Goal: Information Seeking & Learning: Understand process/instructions

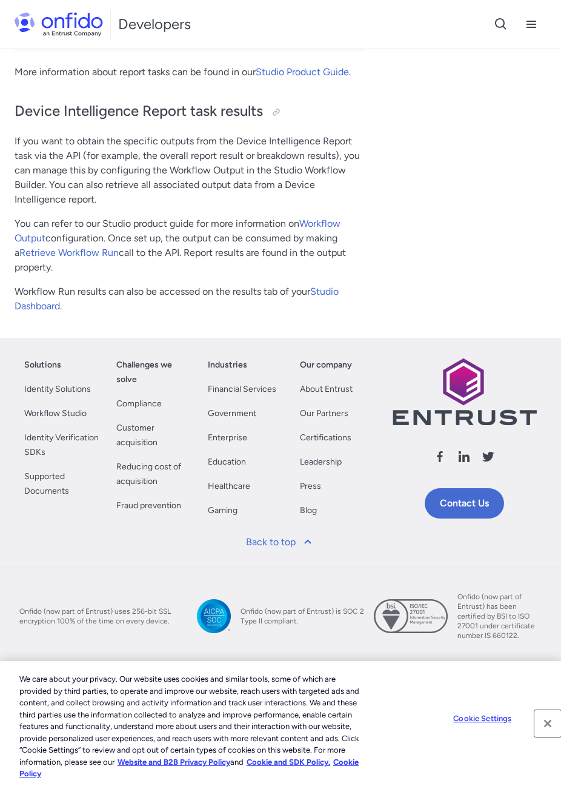
click at [548, 721] on button "Close" at bounding box center [548, 723] width 27 height 27
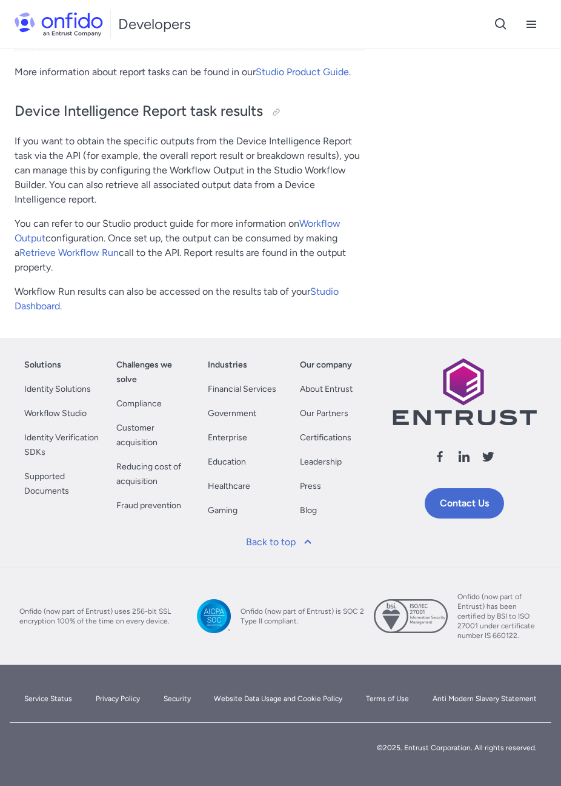
click at [299, 747] on div "© 2025 . Entrust Corporation. All rights reserved." at bounding box center [376, 751] width 352 height 48
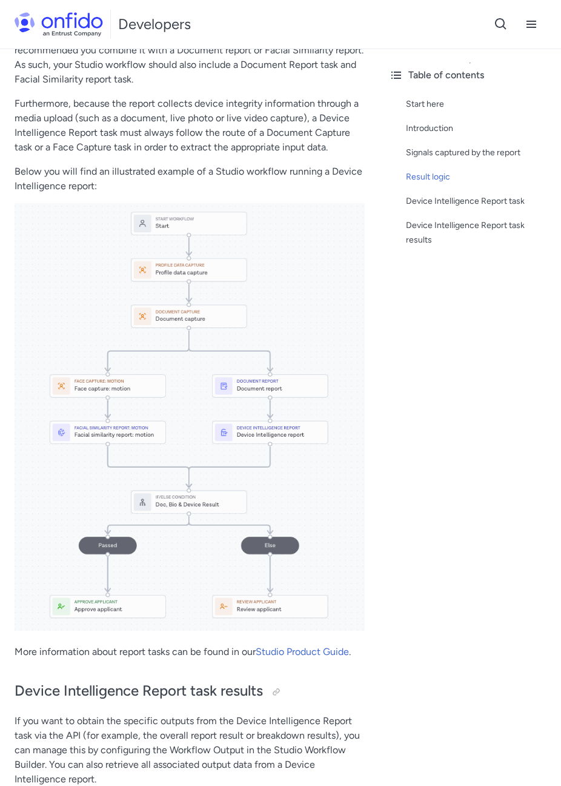
scroll to position [1004, 0]
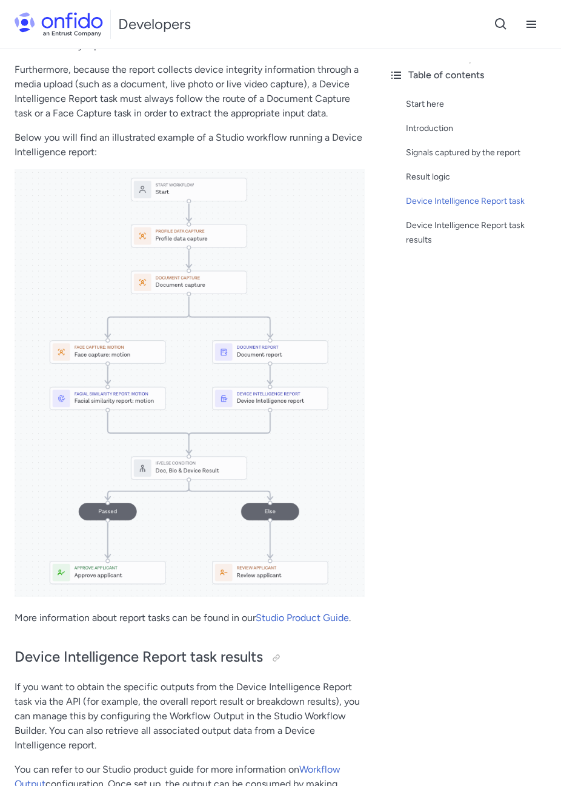
click at [112, 154] on p "Below you will find an illustrated example of a Studio workflow running a Devic…" at bounding box center [190, 144] width 350 height 29
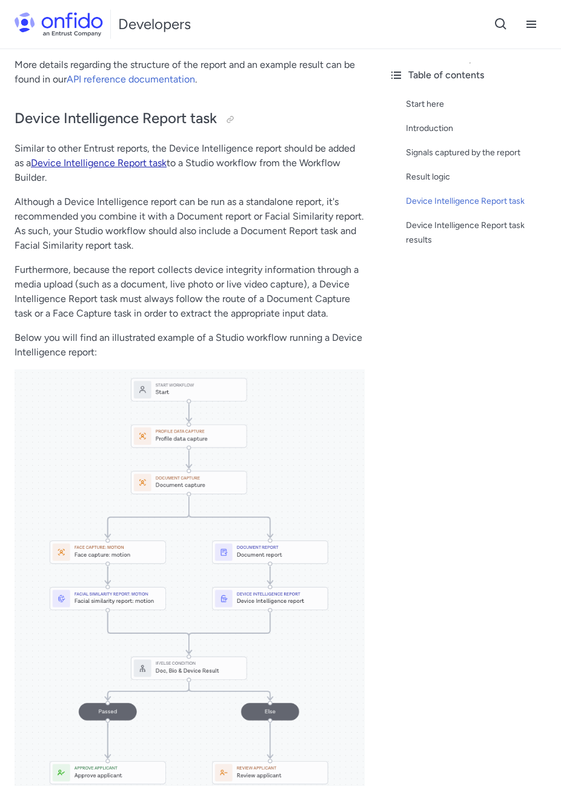
scroll to position [762, 0]
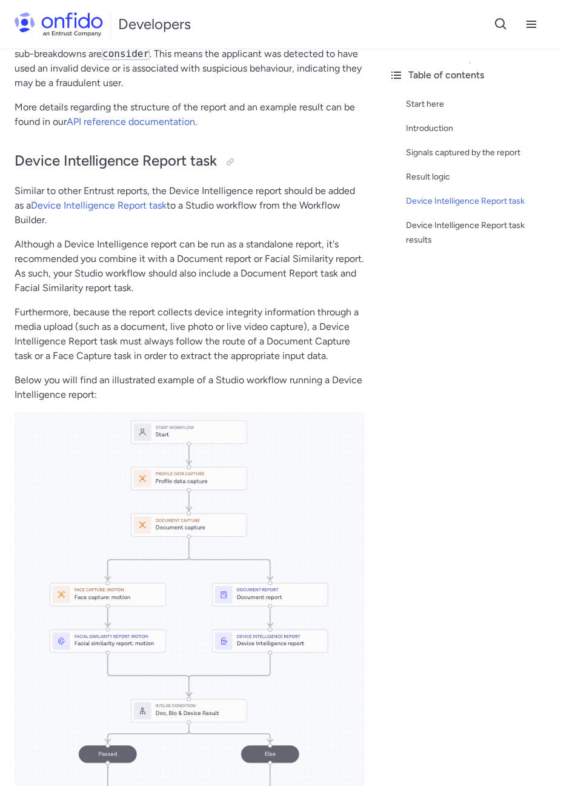
click at [82, 248] on p "Although a Device Intelligence report can be run as a standalone report, it's r…" at bounding box center [190, 266] width 350 height 58
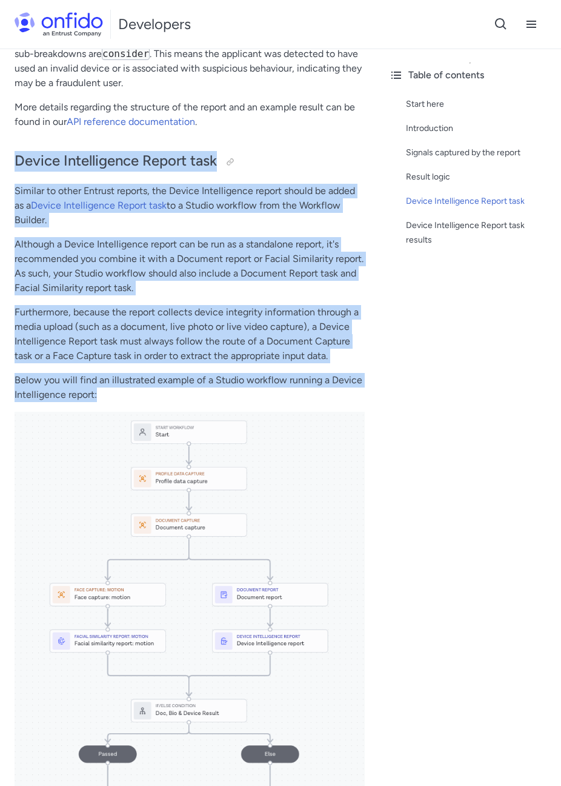
drag, startPoint x: 15, startPoint y: 160, endPoint x: 173, endPoint y: 391, distance: 279.6
click at [173, 391] on div "Device Intelligence Start here This guide presents a technical overview of Entr…" at bounding box center [190, 224] width 350 height 1774
drag, startPoint x: 173, startPoint y: 391, endPoint x: 110, endPoint y: 398, distance: 62.8
click at [110, 398] on p "Below you will find an illustrated example of a Studio workflow running a Devic…" at bounding box center [190, 387] width 350 height 29
drag, startPoint x: 110, startPoint y: 397, endPoint x: 10, endPoint y: 158, distance: 259.5
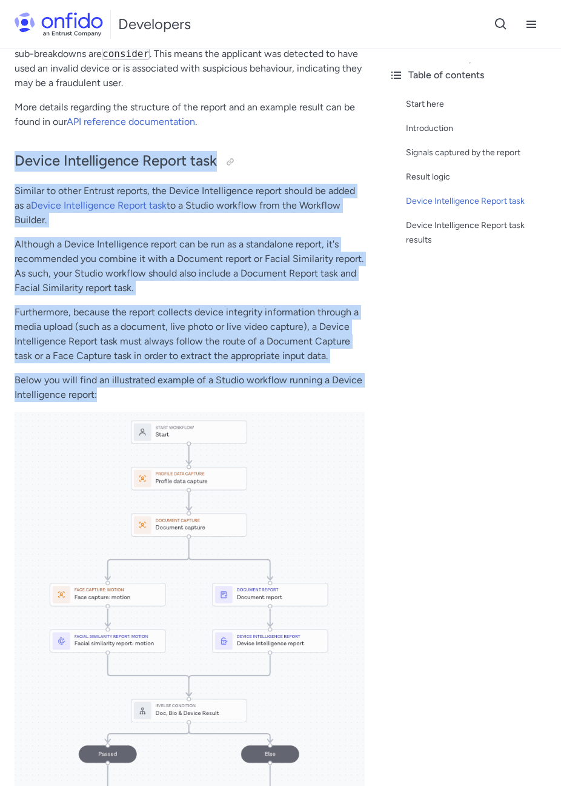
click at [10, 158] on div "Device Intelligence Start here This guide presents a technical overview of Entr…" at bounding box center [189, 229] width 379 height 1794
drag, startPoint x: 10, startPoint y: 158, endPoint x: 15, endPoint y: 173, distance: 16.3
click at [15, 173] on div "Device Intelligence Start here This guide presents a technical overview of Entr…" at bounding box center [190, 224] width 350 height 1774
drag, startPoint x: 13, startPoint y: 155, endPoint x: 109, endPoint y: 395, distance: 258.2
click at [109, 395] on div "Device Intelligence Start here This guide presents a technical overview of Entr…" at bounding box center [189, 229] width 379 height 1794
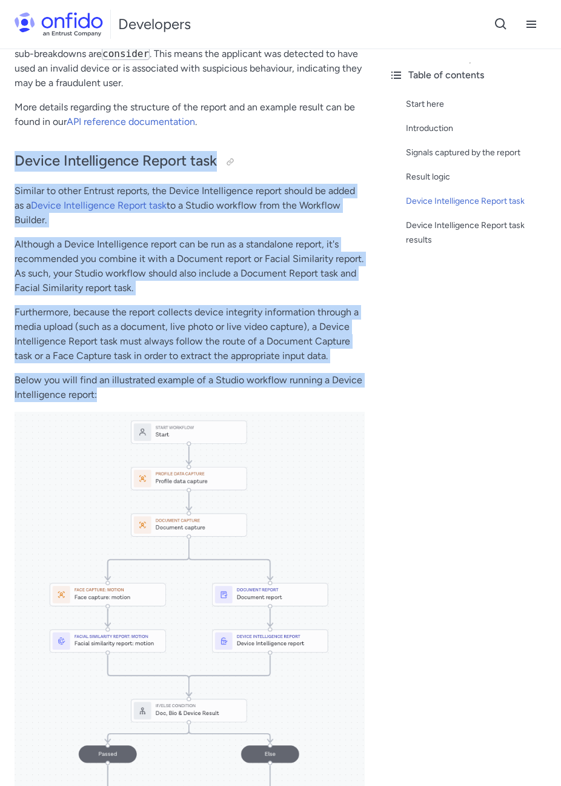
drag, startPoint x: 109, startPoint y: 395, endPoint x: 101, endPoint y: 396, distance: 8.0
click at [101, 396] on p "Below you will find an illustrated example of a Studio workflow running a Devic…" at bounding box center [190, 387] width 350 height 29
drag, startPoint x: 103, startPoint y: 395, endPoint x: 16, endPoint y: 161, distance: 249.2
click at [16, 161] on div "Device Intelligence Start here This guide presents a technical overview of Entr…" at bounding box center [190, 224] width 350 height 1774
drag, startPoint x: 16, startPoint y: 161, endPoint x: 15, endPoint y: 167, distance: 6.2
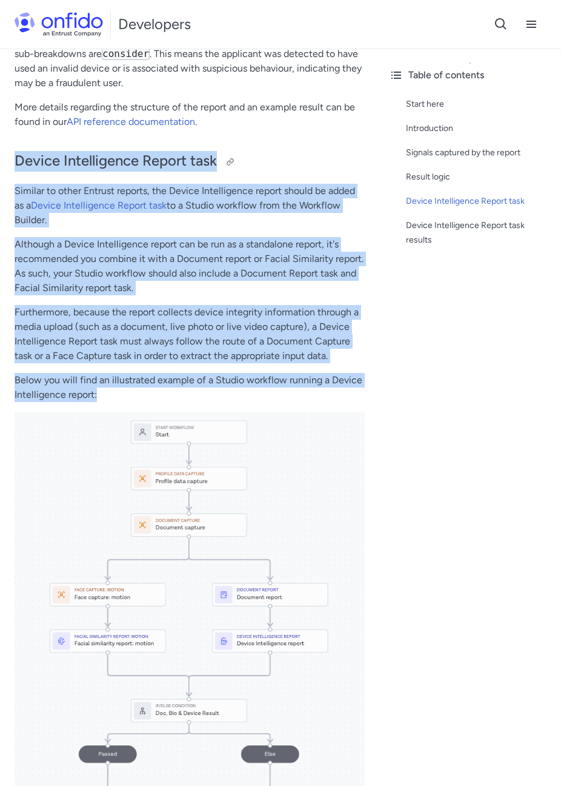
click at [15, 167] on h2 "Device Intelligence Report task" at bounding box center [190, 161] width 350 height 21
drag, startPoint x: 17, startPoint y: 157, endPoint x: 128, endPoint y: 402, distance: 269.4
click at [128, 402] on div "Device Intelligence Start here This guide presents a technical overview of Entr…" at bounding box center [190, 224] width 350 height 1774
drag, startPoint x: 128, startPoint y: 402, endPoint x: 116, endPoint y: 399, distance: 11.9
click at [117, 400] on p "Below you will find an illustrated example of a Studio workflow running a Devic…" at bounding box center [190, 387] width 350 height 29
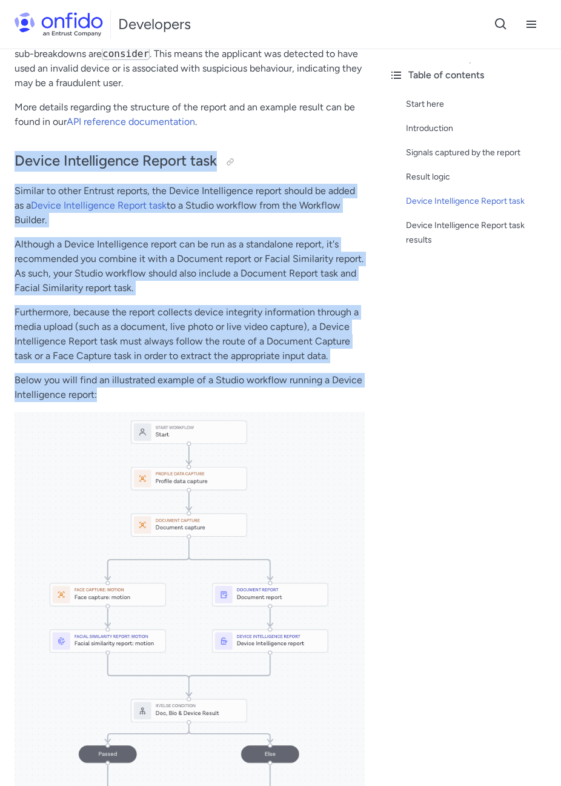
drag, startPoint x: 110, startPoint y: 398, endPoint x: 10, endPoint y: 160, distance: 257.6
click at [10, 160] on div "Device Intelligence Start here This guide presents a technical overview of Entr…" at bounding box center [189, 229] width 379 height 1794
click at [15, 161] on h2 "Device Intelligence Report task" at bounding box center [190, 161] width 350 height 21
drag, startPoint x: 15, startPoint y: 156, endPoint x: 111, endPoint y: 393, distance: 255.9
click at [111, 393] on div "Device Intelligence Start here This guide presents a technical overview of Entr…" at bounding box center [190, 224] width 350 height 1774
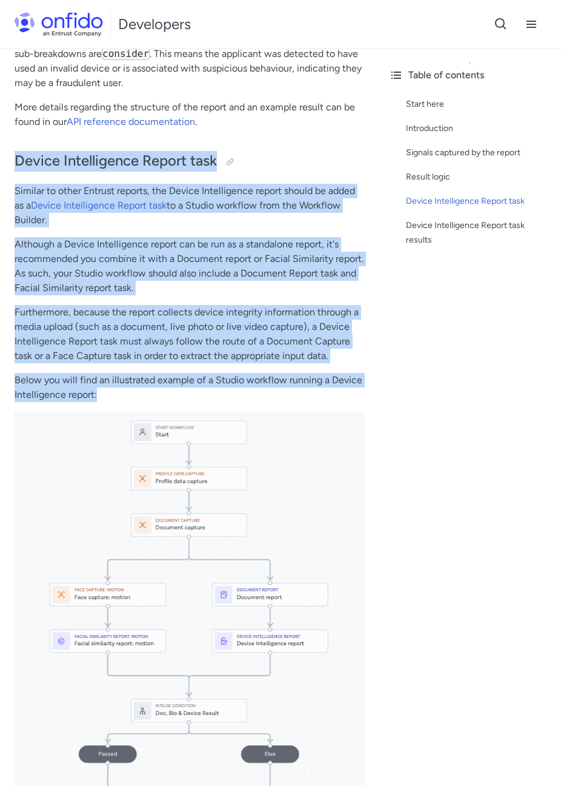
drag, startPoint x: 111, startPoint y: 393, endPoint x: 101, endPoint y: 395, distance: 9.9
click at [101, 395] on p "Below you will find an illustrated example of a Studio workflow running a Devic…" at bounding box center [190, 387] width 350 height 29
drag, startPoint x: 111, startPoint y: 395, endPoint x: 11, endPoint y: 158, distance: 256.7
click at [11, 158] on div "Device Intelligence Start here This guide presents a technical overview of Entr…" at bounding box center [189, 229] width 379 height 1794
click at [116, 393] on p "Below you will find an illustrated example of a Studio workflow running a Devic…" at bounding box center [190, 387] width 350 height 29
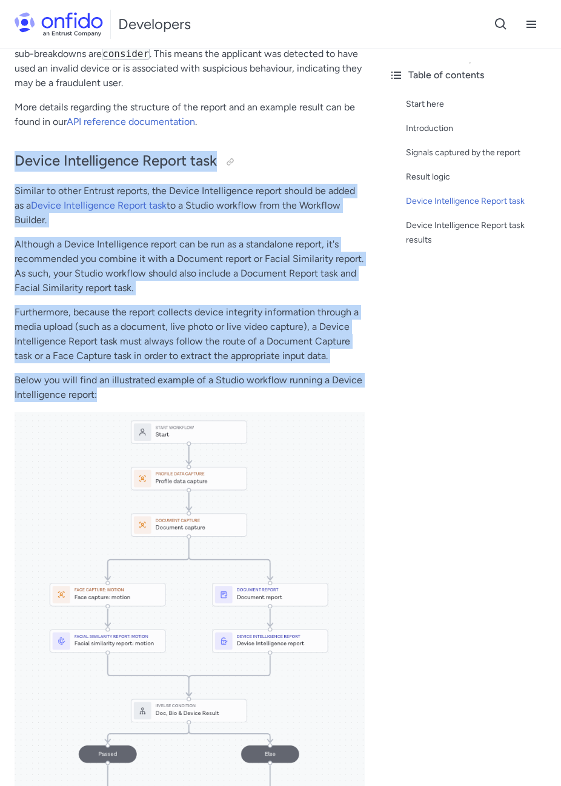
click at [134, 396] on p "Below you will find an illustrated example of a Studio workflow running a Devic…" at bounding box center [190, 387] width 350 height 29
drag, startPoint x: 132, startPoint y: 396, endPoint x: 19, endPoint y: 164, distance: 258.4
click at [19, 164] on div "Device Intelligence Start here This guide presents a technical overview of Entr…" at bounding box center [190, 224] width 350 height 1774
click at [112, 401] on p "Below you will find an illustrated example of a Studio workflow running a Devic…" at bounding box center [190, 387] width 350 height 29
drag, startPoint x: 117, startPoint y: 393, endPoint x: 10, endPoint y: 166, distance: 251.4
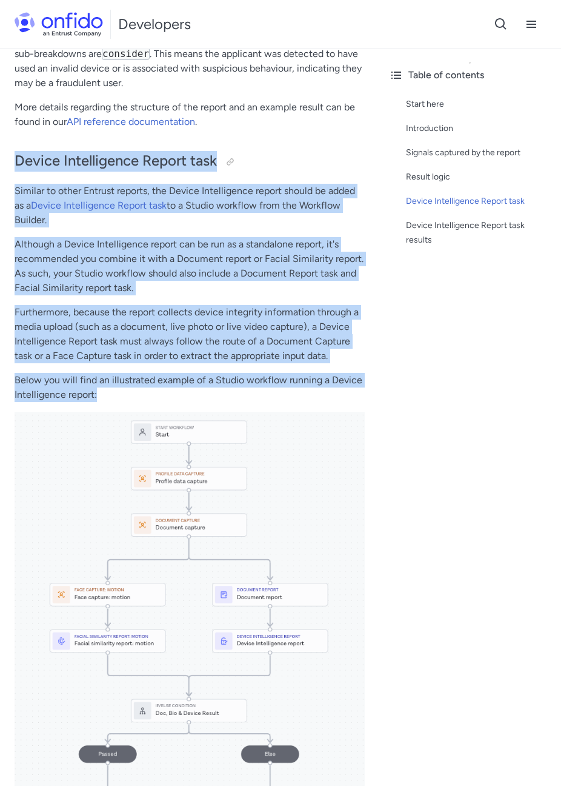
click at [10, 166] on div "Device Intelligence Start here This guide presents a technical overview of Entr…" at bounding box center [189, 229] width 379 height 1794
click at [110, 395] on p "Below you will find an illustrated example of a Studio workflow running a Devic…" at bounding box center [190, 387] width 350 height 29
drag, startPoint x: 105, startPoint y: 397, endPoint x: 12, endPoint y: 168, distance: 247.4
click at [12, 168] on div "Device Intelligence Start here This guide presents a technical overview of Entr…" at bounding box center [189, 229] width 379 height 1794
drag, startPoint x: 12, startPoint y: 168, endPoint x: 14, endPoint y: 161, distance: 7.7
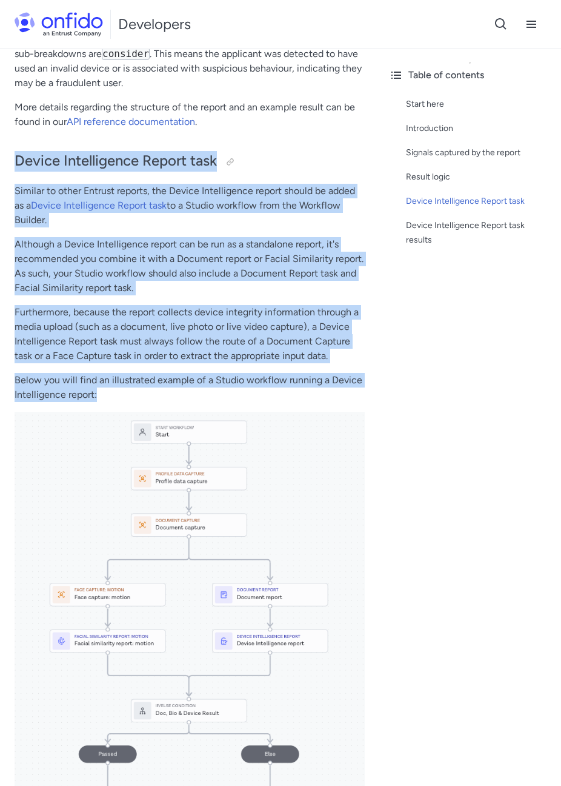
click at [14, 161] on div "Device Intelligence Start here This guide presents a technical overview of Entr…" at bounding box center [189, 229] width 379 height 1794
drag, startPoint x: 16, startPoint y: 155, endPoint x: 105, endPoint y: 399, distance: 259.5
click at [105, 399] on div "Device Intelligence Start here This guide presents a technical overview of Entr…" at bounding box center [190, 224] width 350 height 1774
click at [105, 396] on p "Below you will find an illustrated example of a Studio workflow running a Devic…" at bounding box center [190, 387] width 350 height 29
drag, startPoint x: 109, startPoint y: 395, endPoint x: 8, endPoint y: 148, distance: 266.2
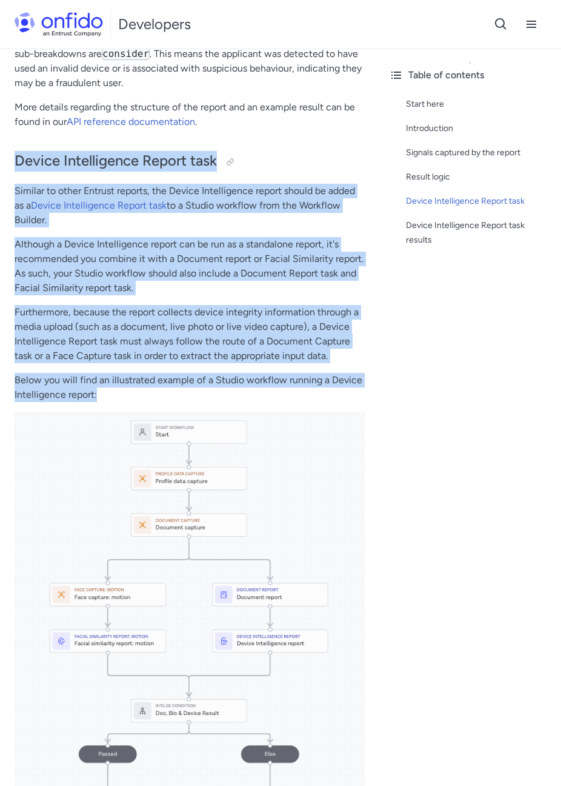
click at [8, 148] on div "Device Intelligence Start here This guide presents a technical overview of Entr…" at bounding box center [189, 229] width 379 height 1794
drag, startPoint x: 8, startPoint y: 148, endPoint x: 10, endPoint y: 160, distance: 12.2
click at [10, 160] on div "Device Intelligence Start here This guide presents a technical overview of Entr…" at bounding box center [189, 229] width 379 height 1794
drag, startPoint x: 14, startPoint y: 156, endPoint x: 105, endPoint y: 392, distance: 253.3
click at [105, 392] on div "Device Intelligence Start here This guide presents a technical overview of Entr…" at bounding box center [189, 229] width 379 height 1794
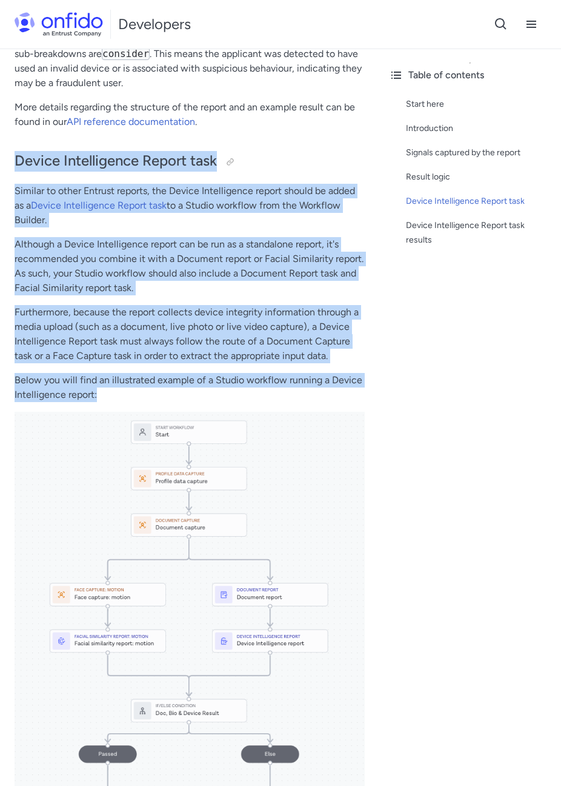
drag, startPoint x: 105, startPoint y: 392, endPoint x: 116, endPoint y: 393, distance: 11.6
click at [117, 393] on p "Below you will find an illustrated example of a Studio workflow running a Devic…" at bounding box center [190, 387] width 350 height 29
drag, startPoint x: 125, startPoint y: 395, endPoint x: 2, endPoint y: 150, distance: 273.5
click at [2, 150] on div "Device Intelligence Start here This guide presents a technical overview of Entr…" at bounding box center [189, 229] width 379 height 1794
